Goal: Contribute content

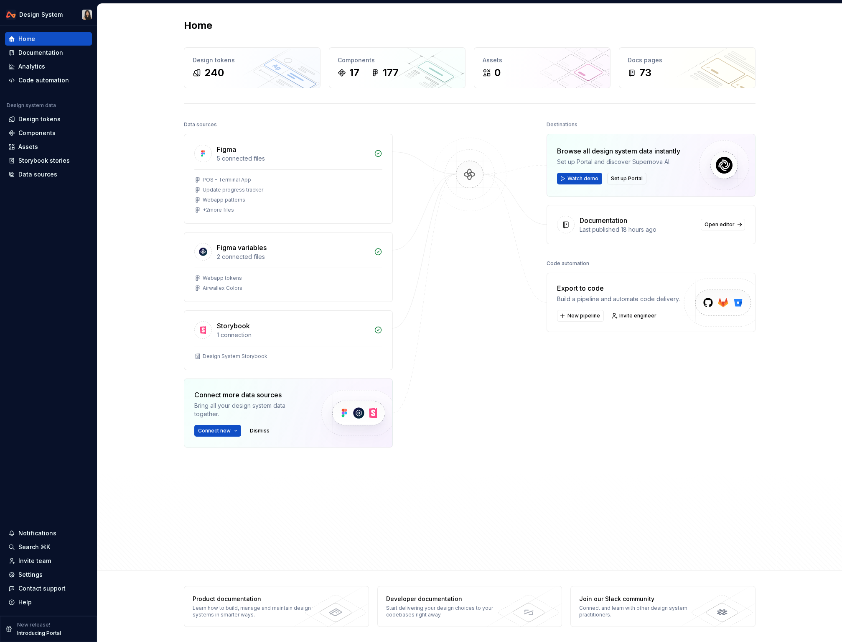
scroll to position [238, 0]
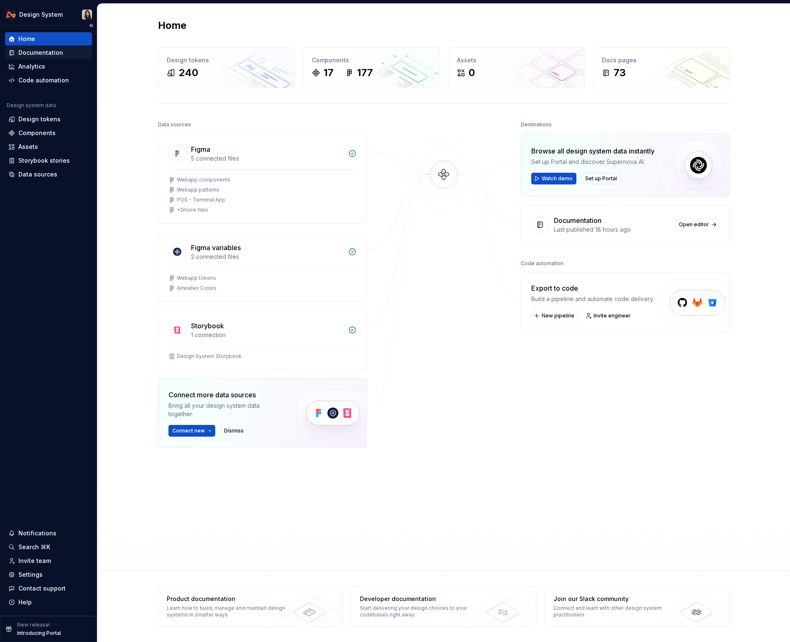
click at [46, 54] on div "Documentation" at bounding box center [40, 52] width 45 height 8
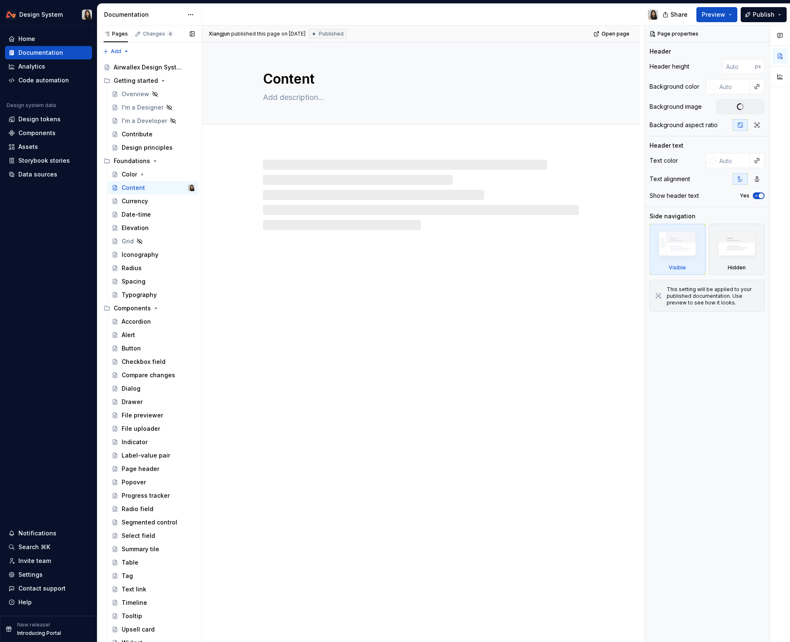
type textarea "*"
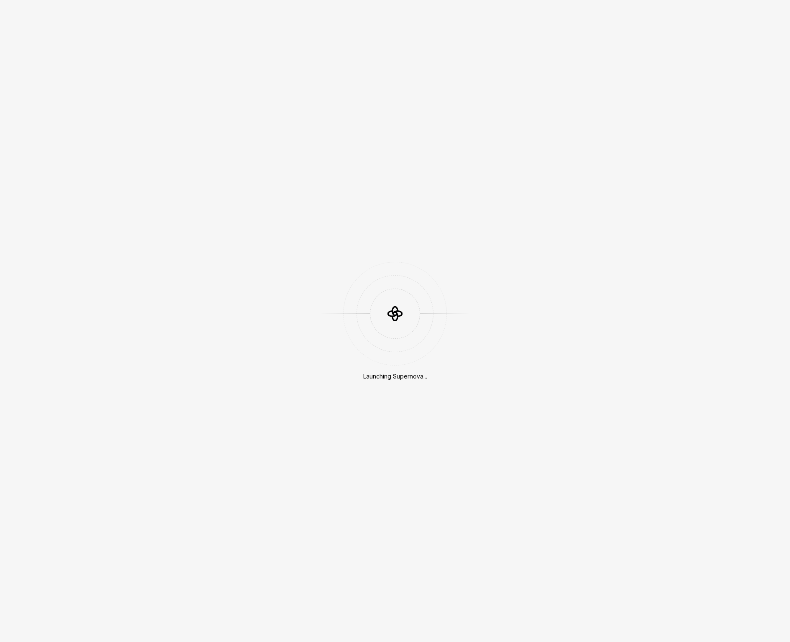
scroll to position [238, 0]
